Goal: Check status: Check status

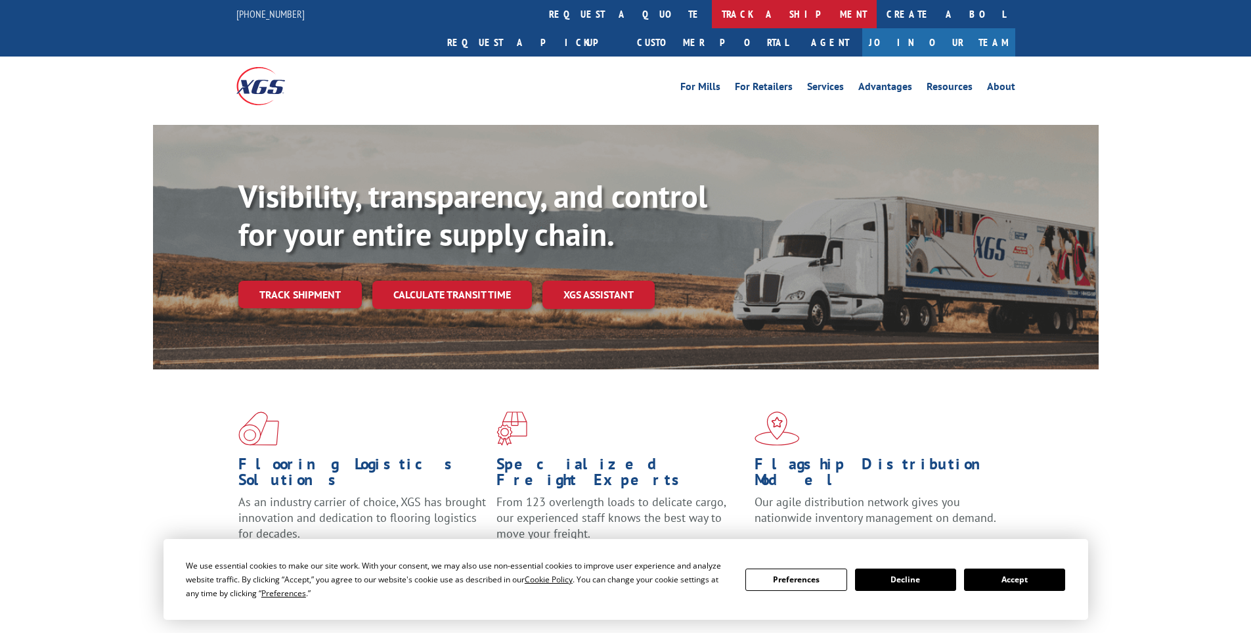
click at [712, 11] on link "track a shipment" at bounding box center [794, 14] width 165 height 28
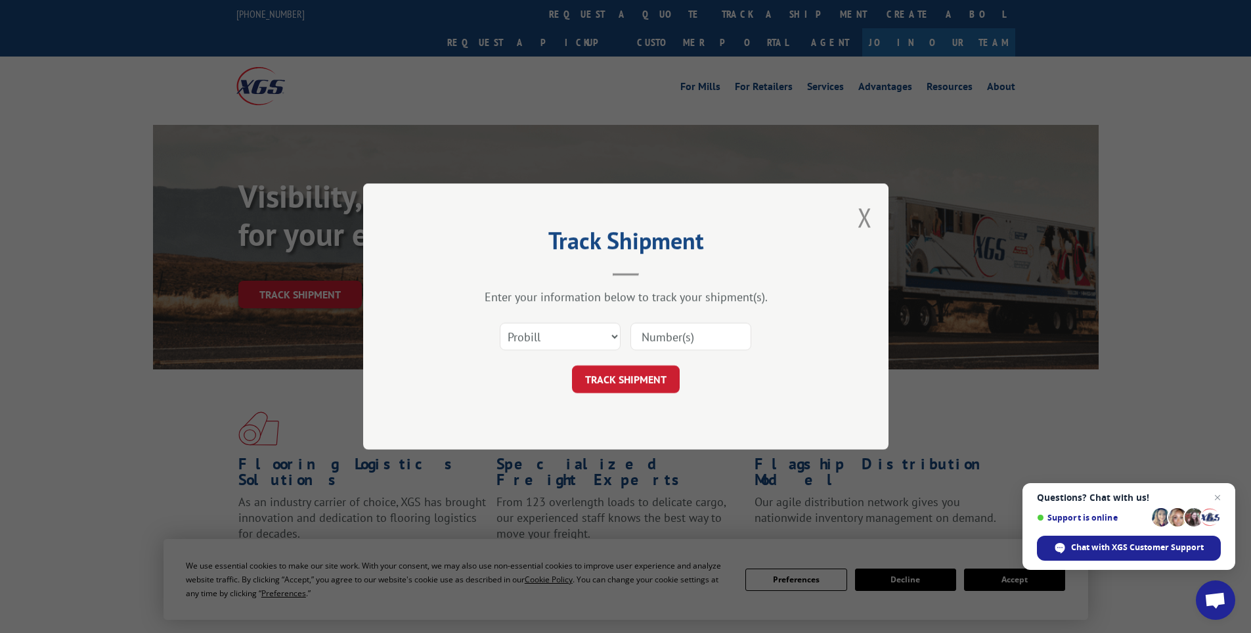
click at [644, 336] on input at bounding box center [691, 337] width 121 height 28
paste input "6008046"
type input "6008046"
click at [638, 374] on button "TRACK SHIPMENT" at bounding box center [626, 379] width 108 height 28
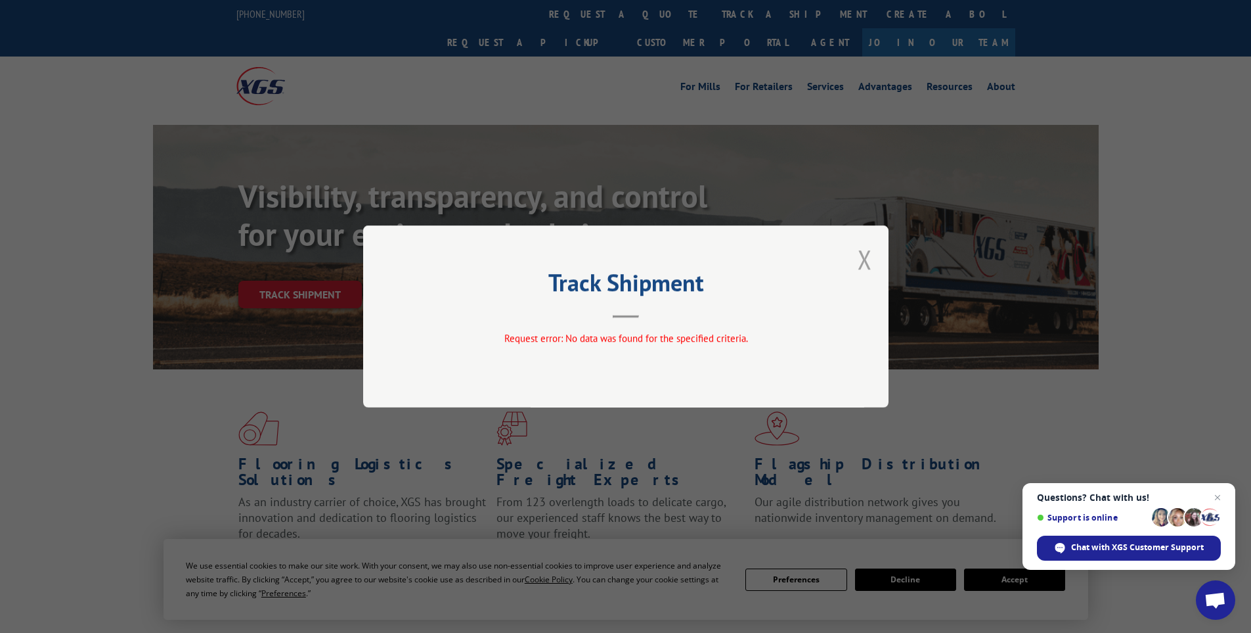
click at [863, 252] on button "Close modal" at bounding box center [865, 259] width 14 height 35
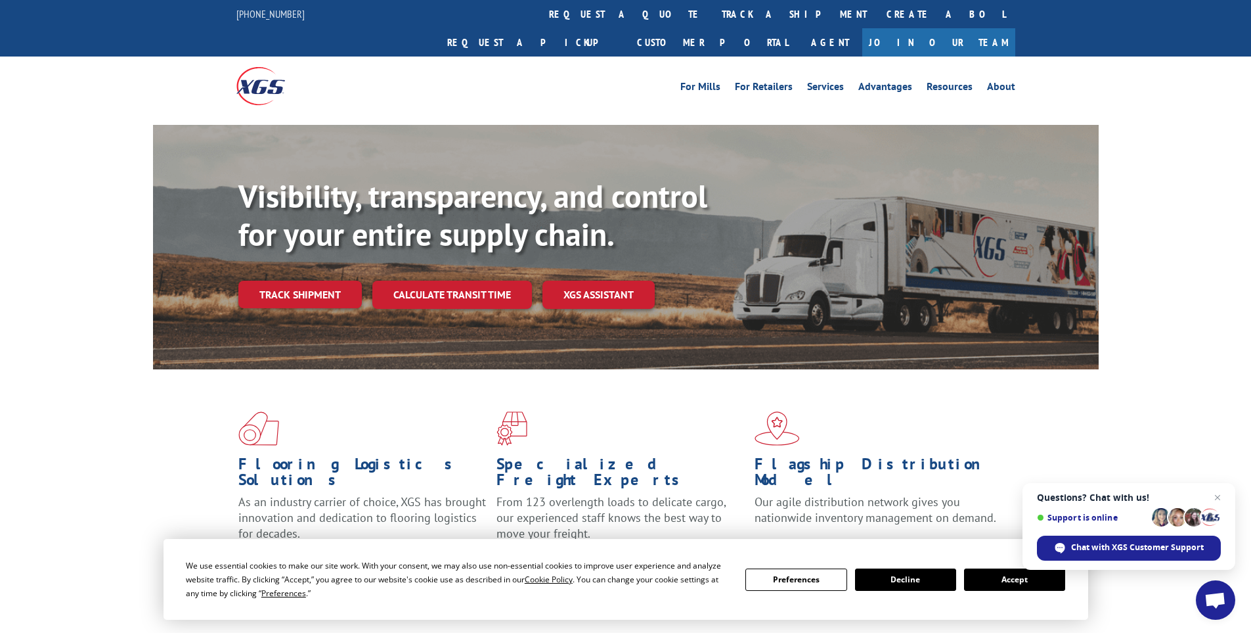
click at [712, 12] on link "track a shipment" at bounding box center [794, 14] width 165 height 28
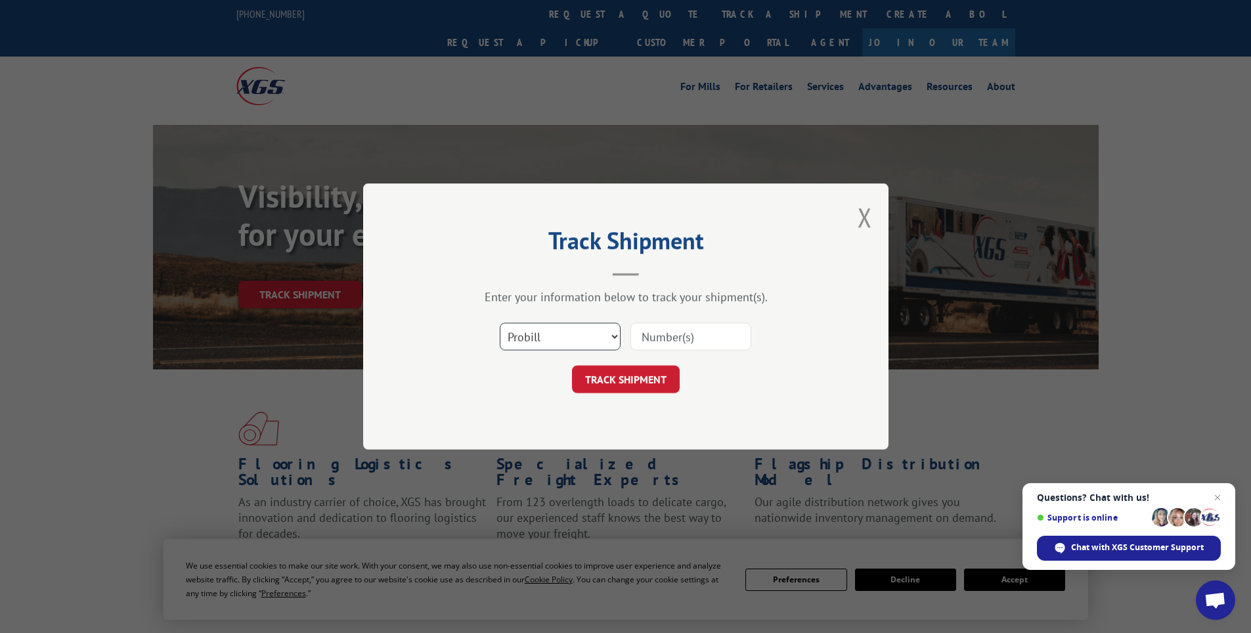
click at [613, 332] on select "Select category... Probill BOL PO" at bounding box center [560, 337] width 121 height 28
select select "bol"
click at [500, 323] on select "Select category... Probill BOL PO" at bounding box center [560, 337] width 121 height 28
drag, startPoint x: 642, startPoint y: 335, endPoint x: 649, endPoint y: 365, distance: 30.4
click at [642, 334] on input at bounding box center [691, 337] width 121 height 28
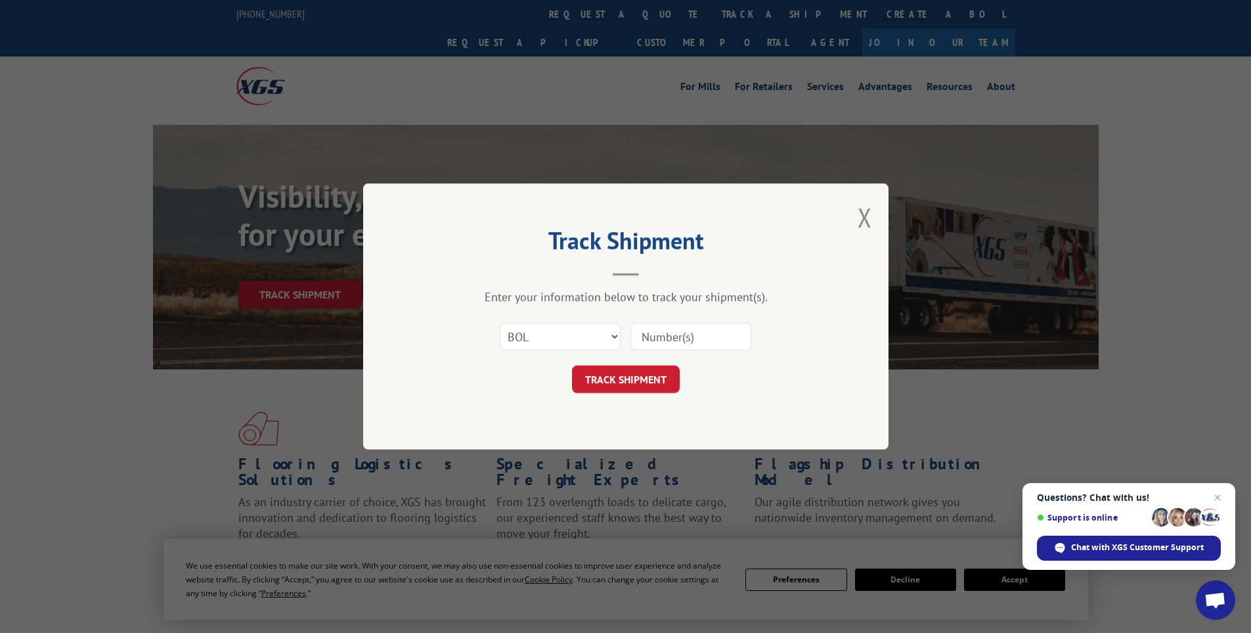
paste input "6008046"
type input "6008046"
click at [572, 365] on button "TRACK SHIPMENT" at bounding box center [626, 379] width 108 height 28
